Goal: Information Seeking & Learning: Compare options

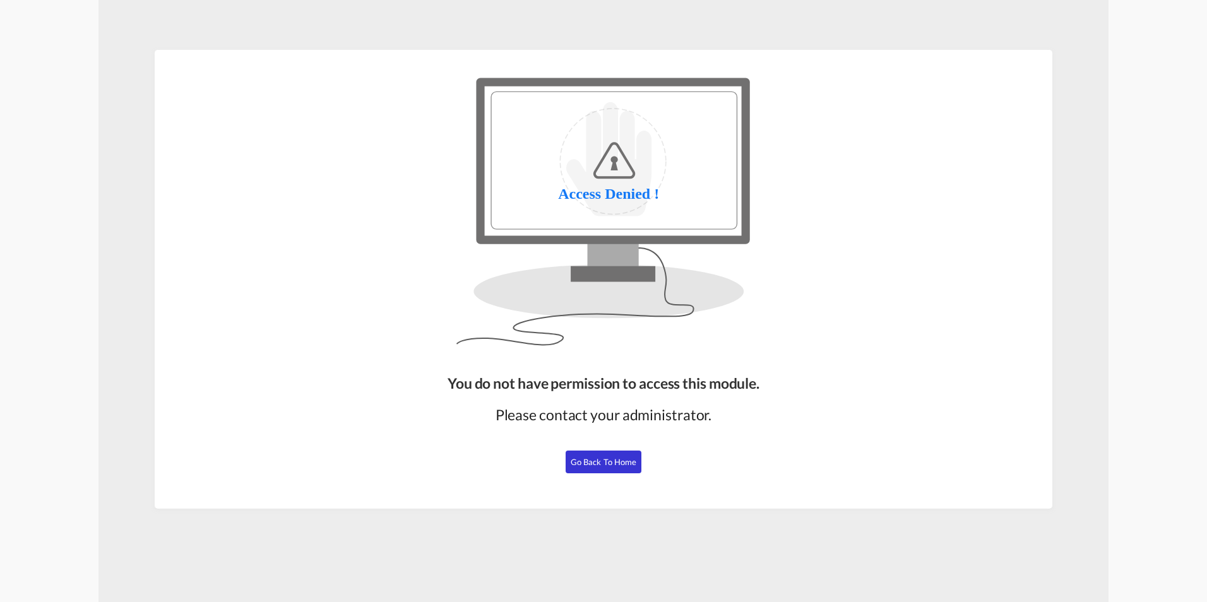
drag, startPoint x: 626, startPoint y: 465, endPoint x: 657, endPoint y: 497, distance: 44.7
click at [626, 464] on span "Go Back to Home" at bounding box center [604, 462] width 66 height 10
